Goal: Task Accomplishment & Management: Manage account settings

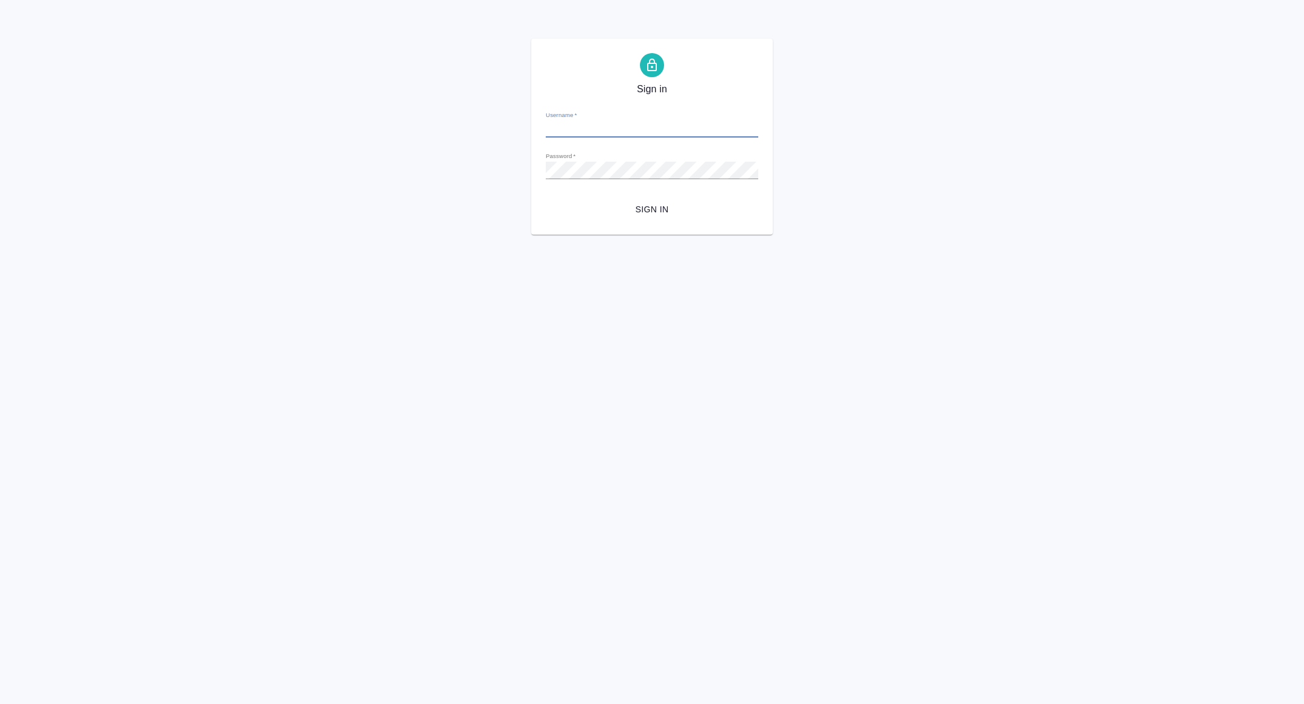
type input "e.rudenko@awatera.com"
click at [649, 209] on span "Sign in" at bounding box center [651, 209] width 193 height 15
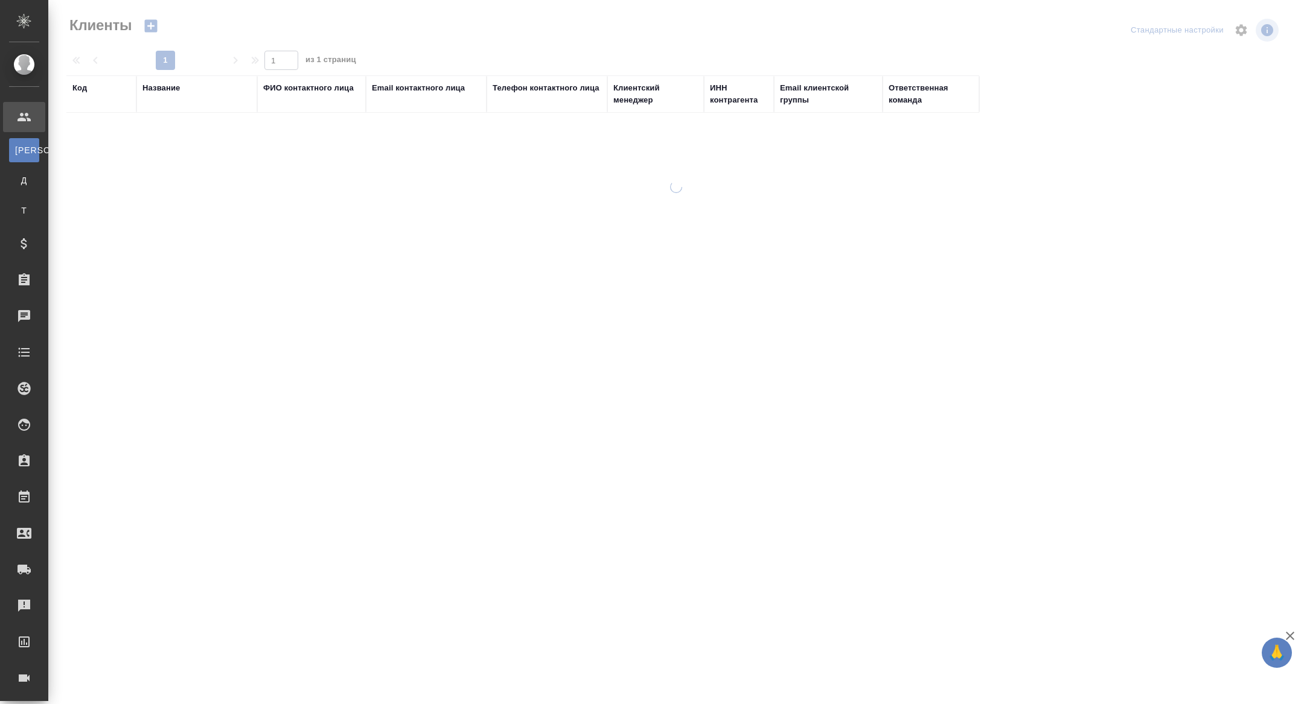
select select "RU"
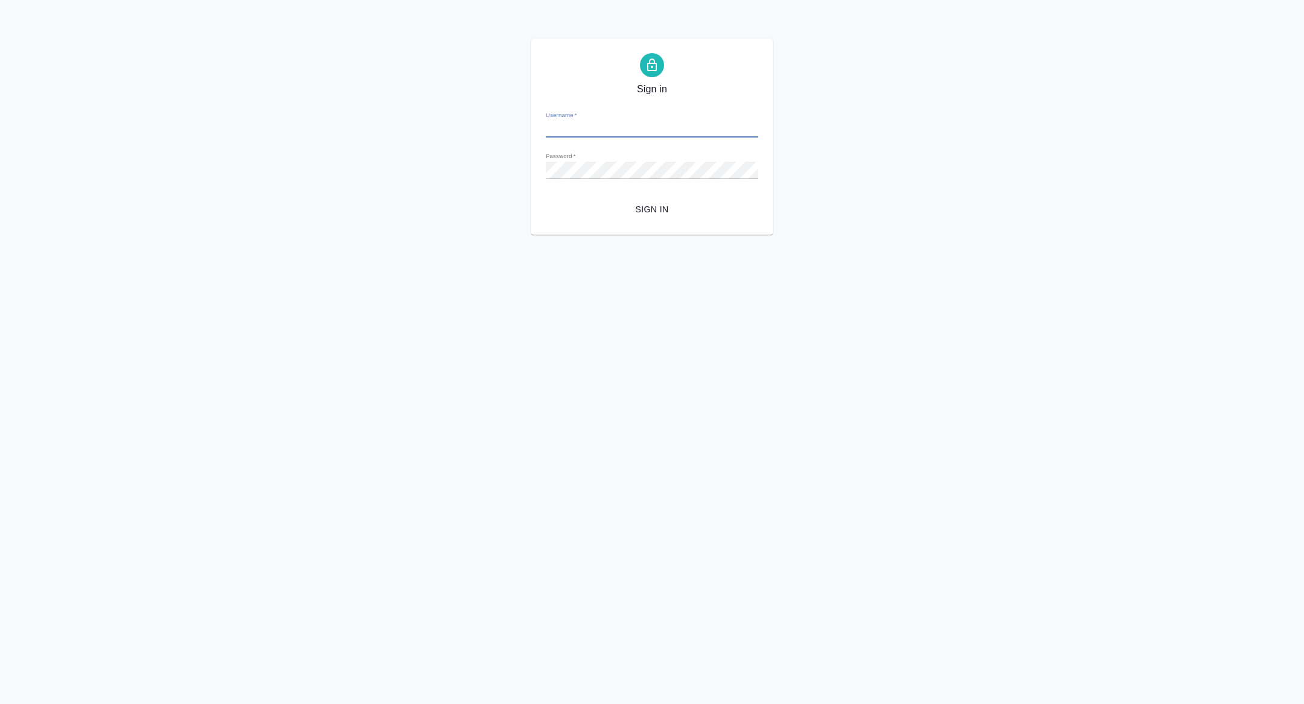
type input "[PERSON_NAME][EMAIL_ADDRESS][DOMAIN_NAME]"
click at [667, 207] on span "Sign in" at bounding box center [651, 209] width 193 height 15
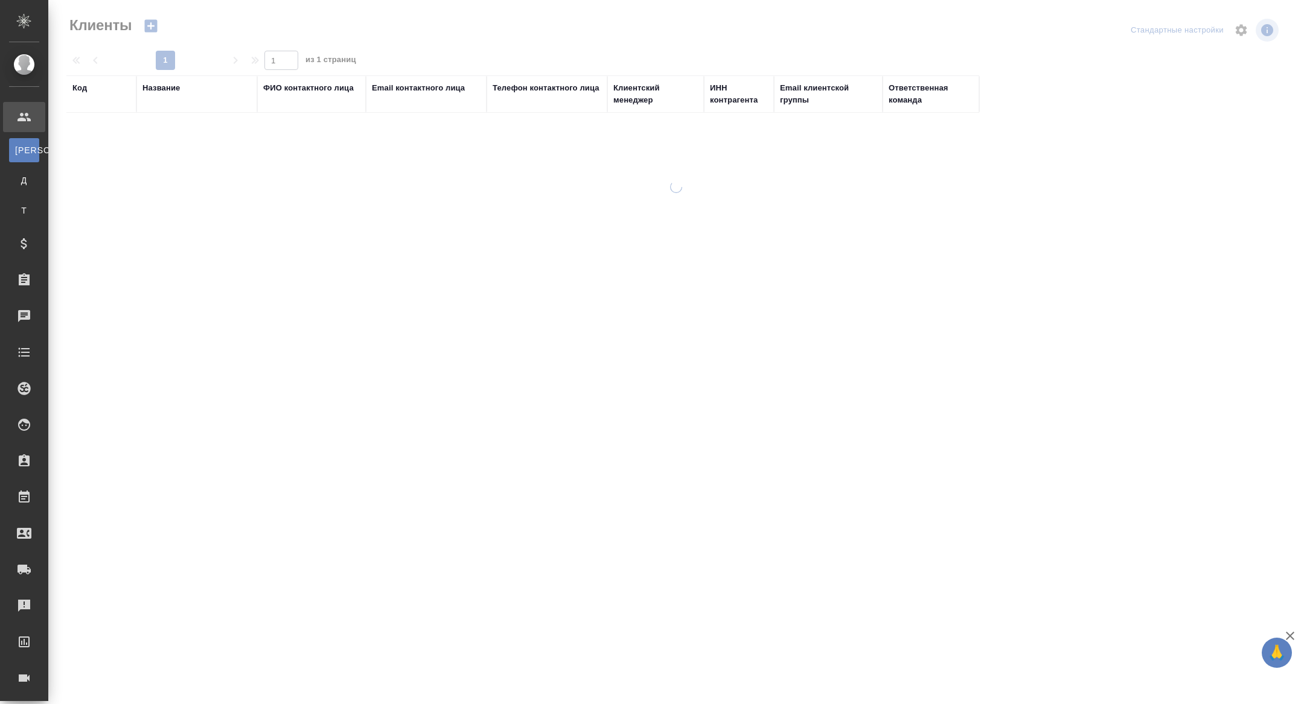
select select "RU"
